Goal: Obtain resource: Obtain resource

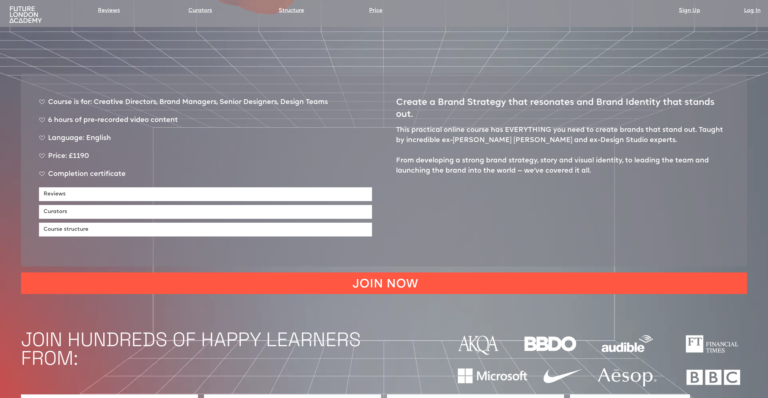
scroll to position [424, 0]
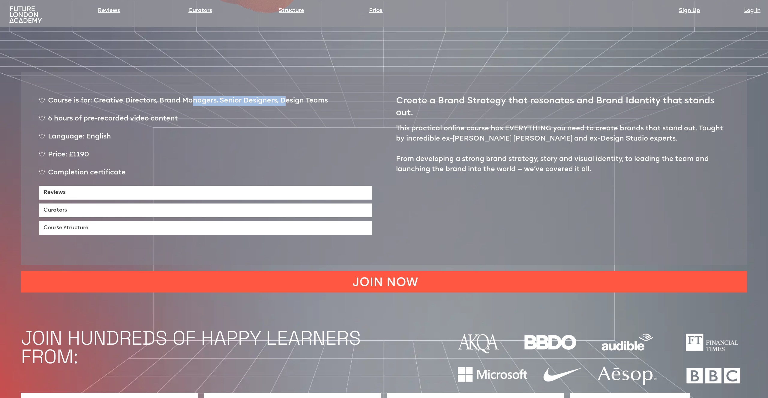
drag, startPoint x: 231, startPoint y: 70, endPoint x: 290, endPoint y: 73, distance: 59.5
click at [290, 96] on div "Course is for: Creative Directors, Brand Managers, Senior Designers, Design Tea…" at bounding box center [183, 103] width 289 height 15
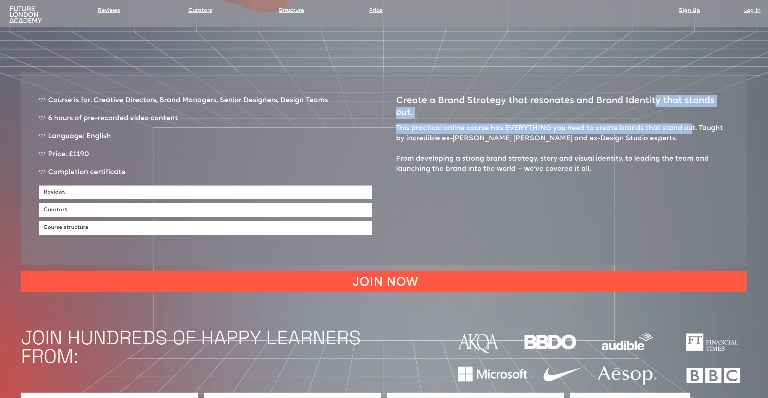
drag, startPoint x: 657, startPoint y: 69, endPoint x: 690, endPoint y: 101, distance: 46.0
click at [690, 101] on div "Create a Brand Strategy that resonates and Brand Identity that stands out. This…" at bounding box center [562, 162] width 333 height 145
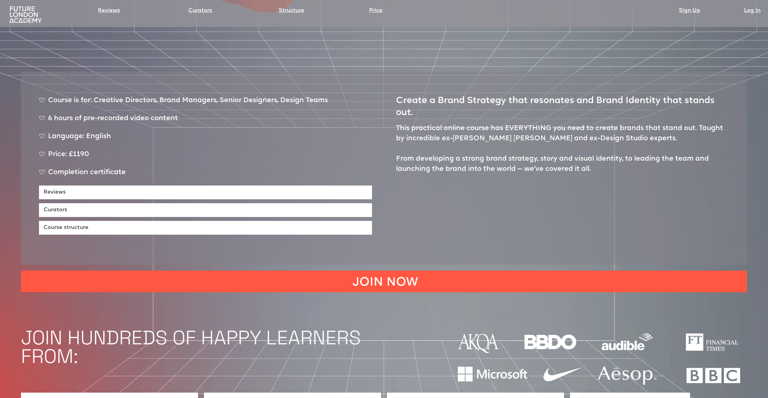
click at [614, 124] on p "This practical online course has EVERYTHING you need to create brands that stan…" at bounding box center [562, 149] width 333 height 51
drag, startPoint x: 656, startPoint y: 99, endPoint x: 665, endPoint y: 100, distance: 8.8
click at [664, 124] on p "This practical online course has EVERYTHING you need to create brands that stan…" at bounding box center [562, 149] width 333 height 51
click at [665, 124] on p "This practical online course has EVERYTHING you need to create brands that stan…" at bounding box center [562, 149] width 333 height 51
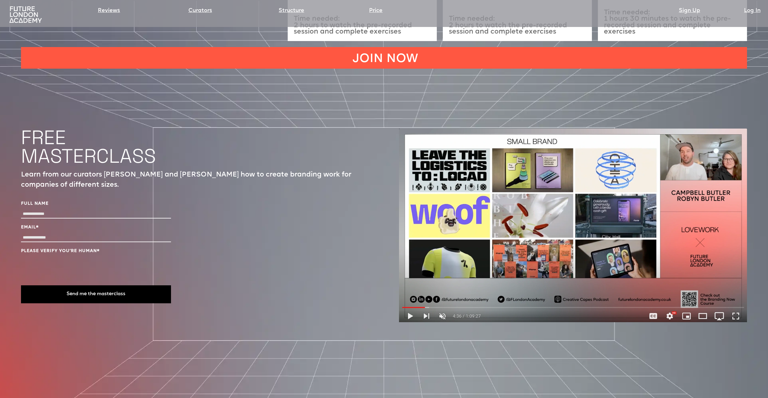
scroll to position [2385, 0]
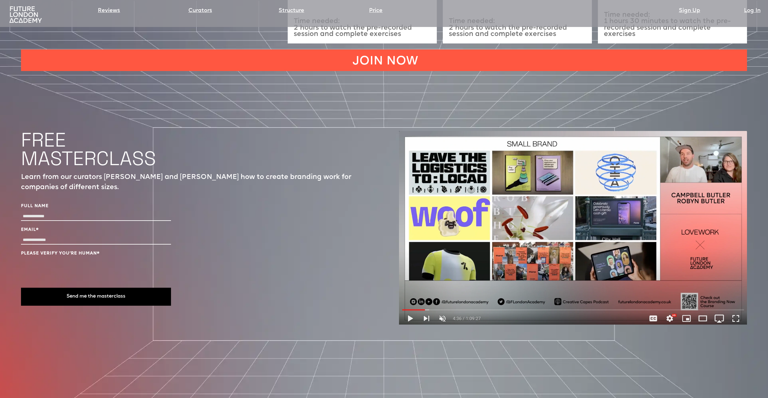
click at [54, 212] on input "Full Name" at bounding box center [96, 216] width 150 height 9
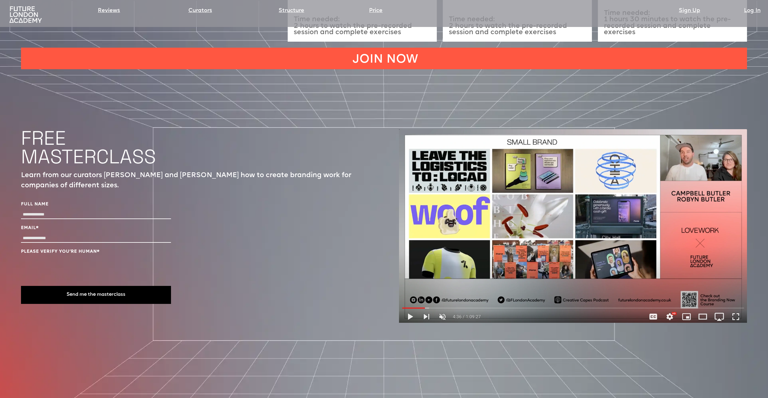
scroll to position [2389, 0]
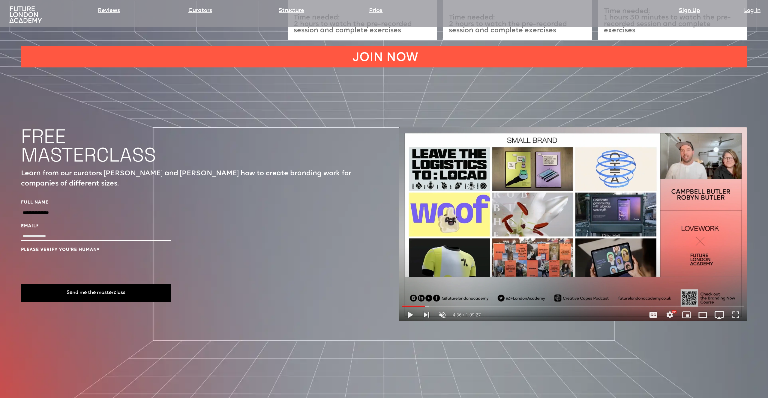
type input "**********"
type input "*"
type input "**********"
click at [120, 284] on button "Send me the masterclass" at bounding box center [96, 293] width 150 height 18
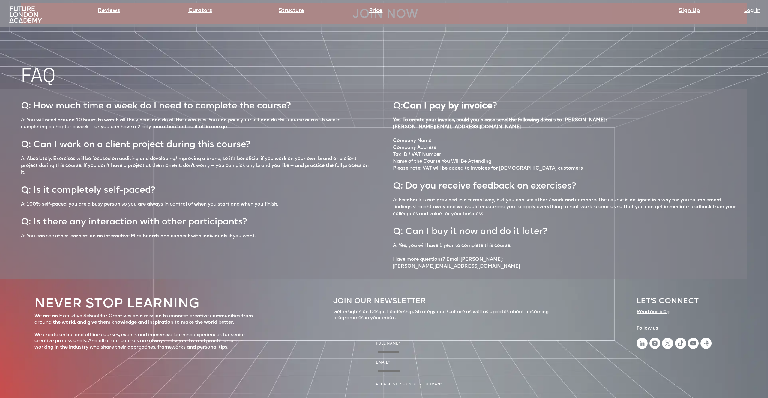
scroll to position [2963, 0]
